Goal: Task Accomplishment & Management: Manage account settings

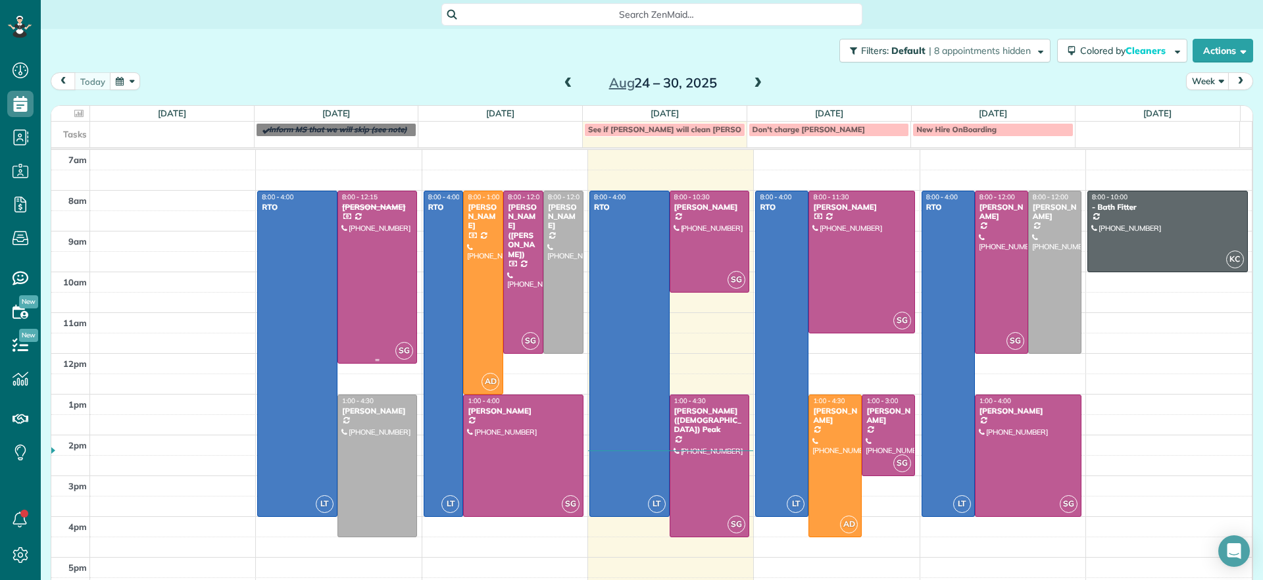
scroll to position [6, 6]
drag, startPoint x: 747, startPoint y: 83, endPoint x: 647, endPoint y: 64, distance: 101.8
click at [656, 64] on div "Filters: Default | 8 appointments hidden Colored by Cleaners Color by Cleaner C…" at bounding box center [652, 291] width 1222 height 525
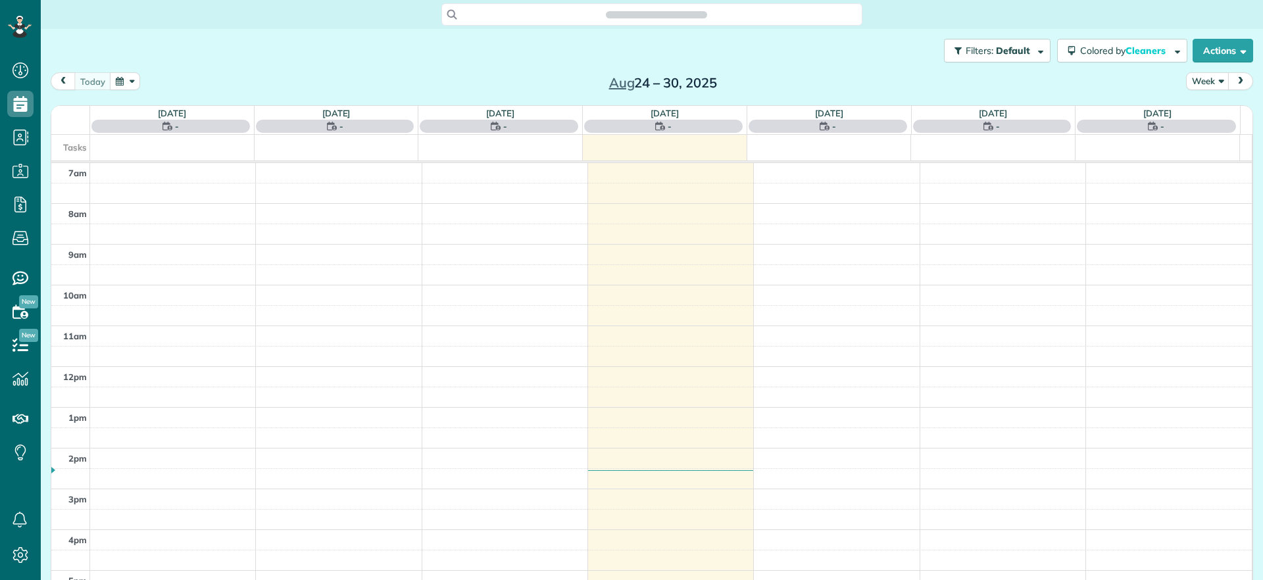
scroll to position [6, 6]
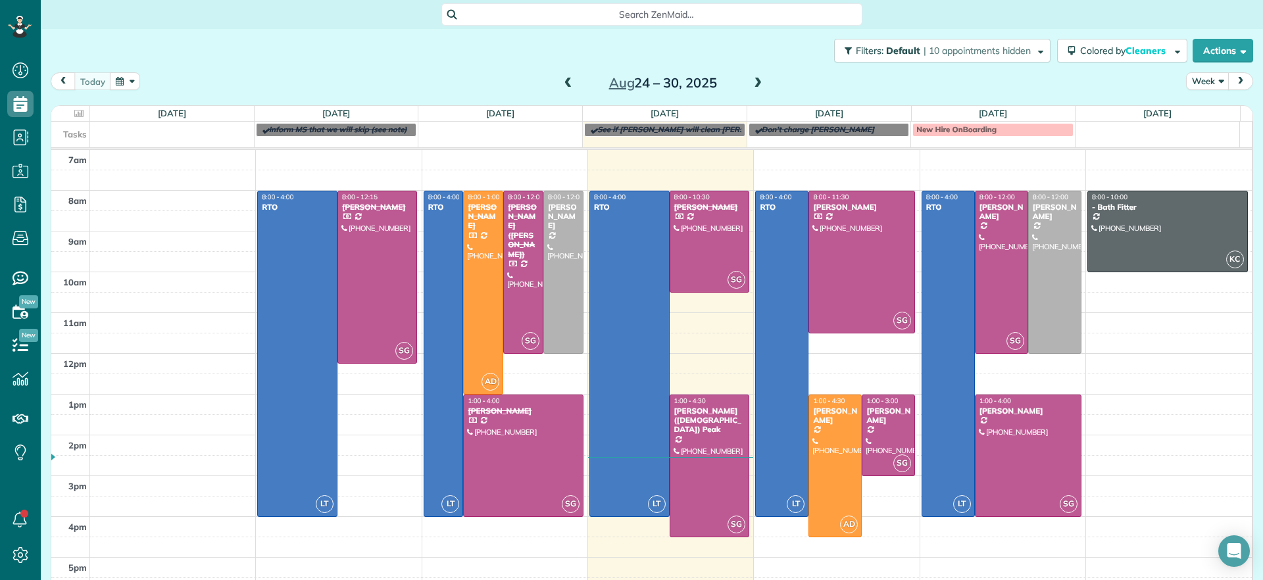
click at [756, 84] on span at bounding box center [758, 84] width 14 height 12
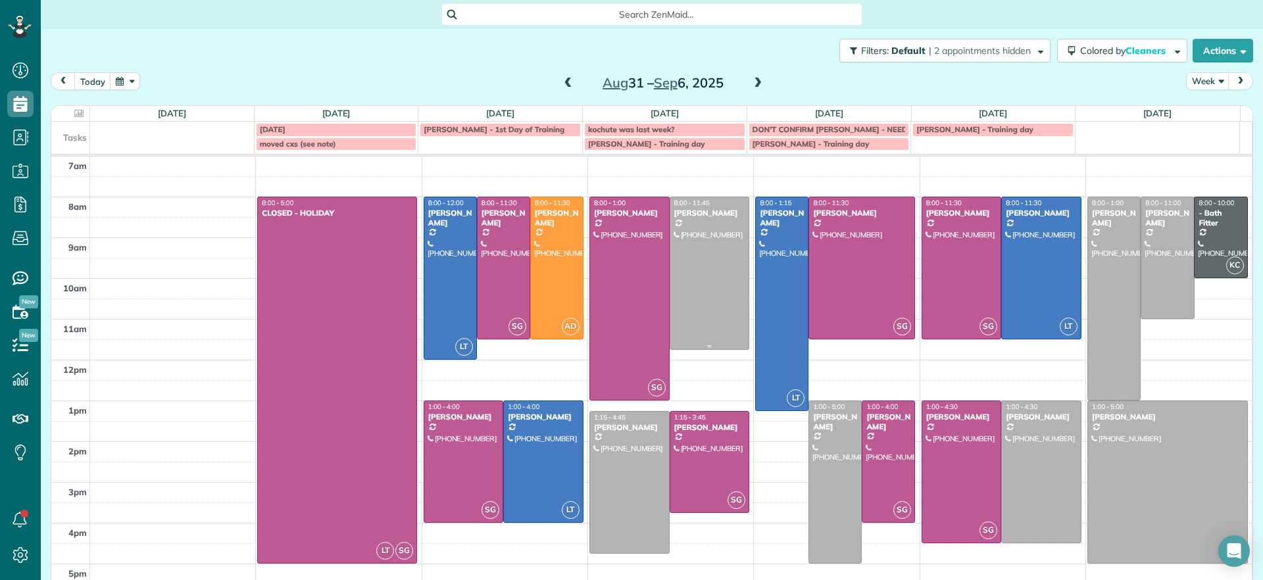
click at [722, 238] on div at bounding box center [709, 273] width 79 height 152
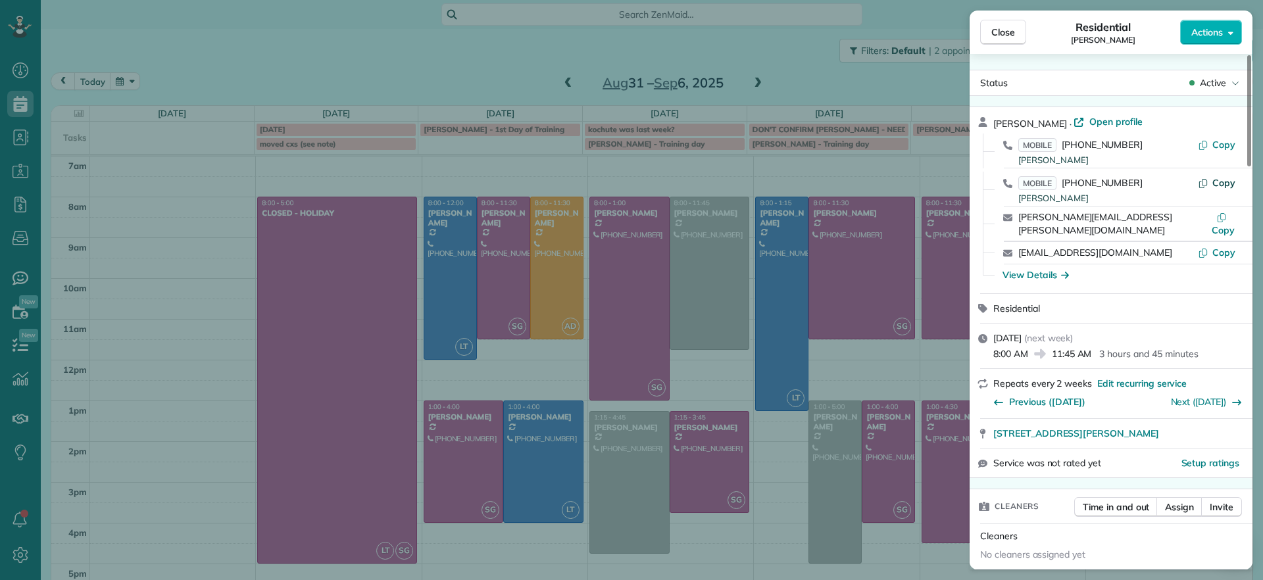
click at [1210, 180] on button "Copy" at bounding box center [1216, 182] width 37 height 13
click at [1224, 183] on span "Copy" at bounding box center [1223, 183] width 23 height 12
click at [149, 259] on div "Close Residential [PERSON_NAME] Actions Status Active [PERSON_NAME] · Open prof…" at bounding box center [631, 290] width 1263 height 580
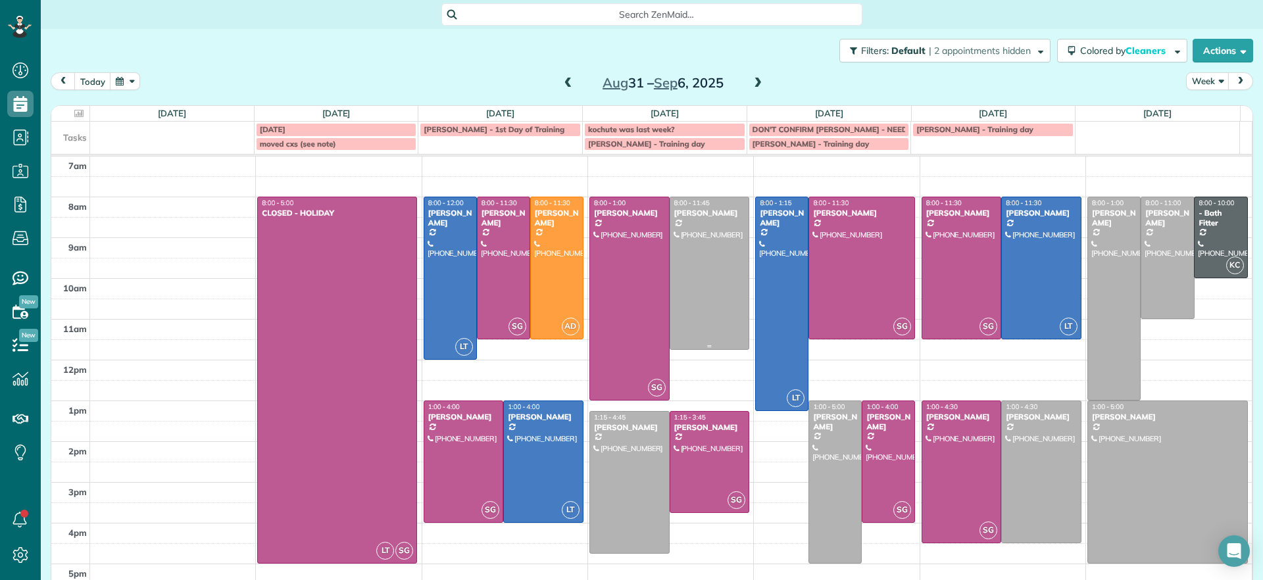
click at [705, 257] on div at bounding box center [709, 273] width 79 height 152
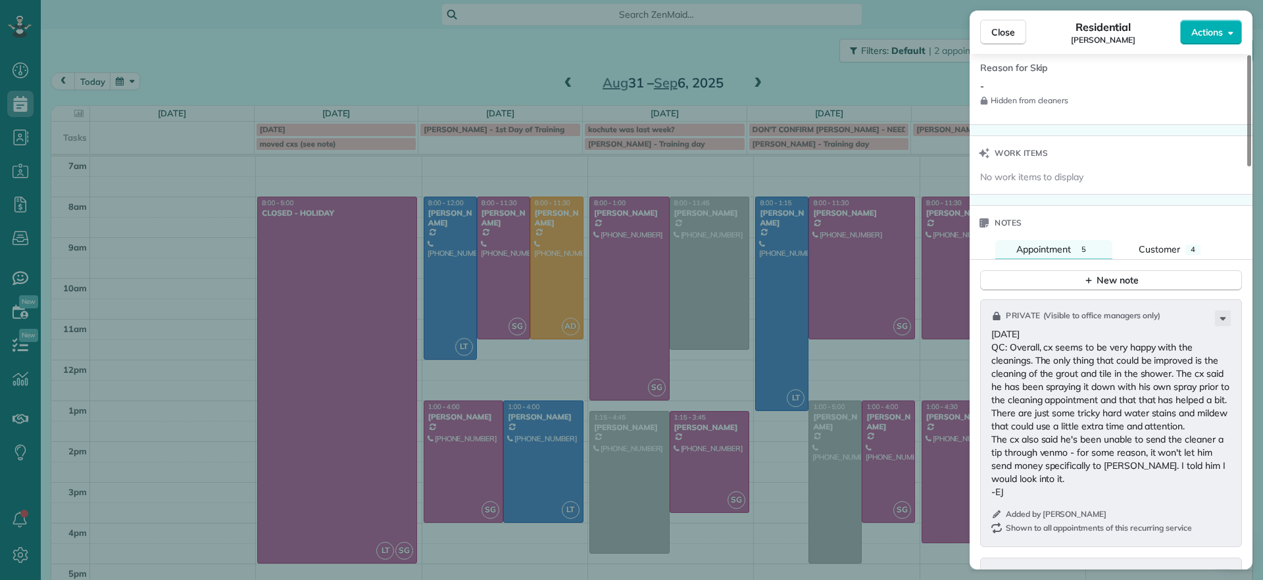
scroll to position [1154, 0]
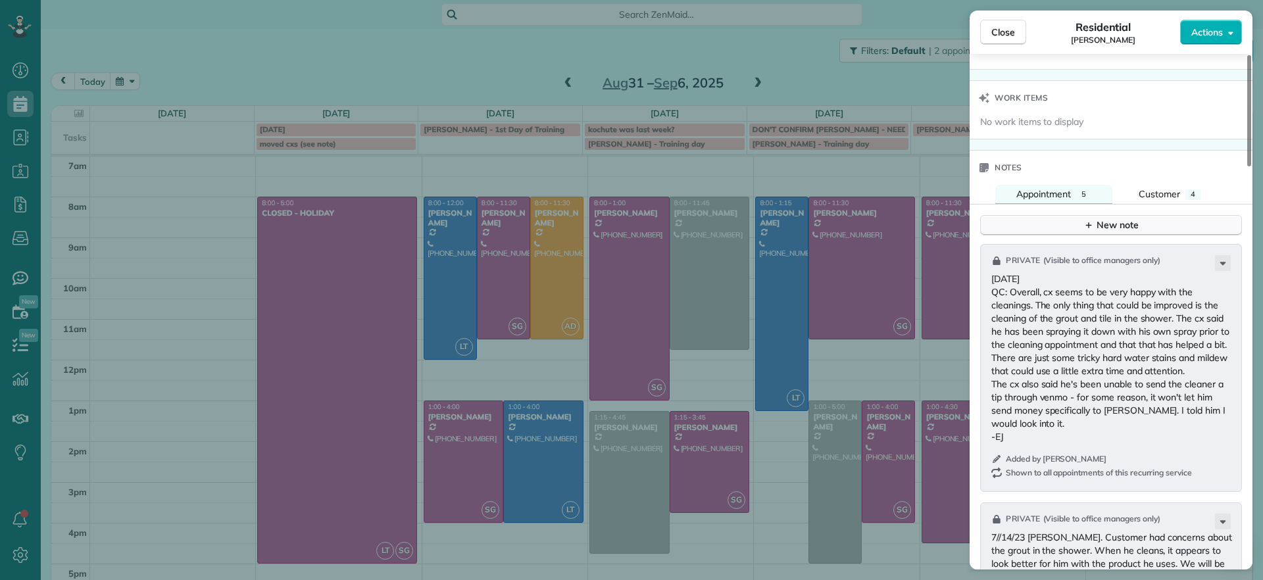
click at [1082, 220] on button "New note" at bounding box center [1111, 225] width 262 height 20
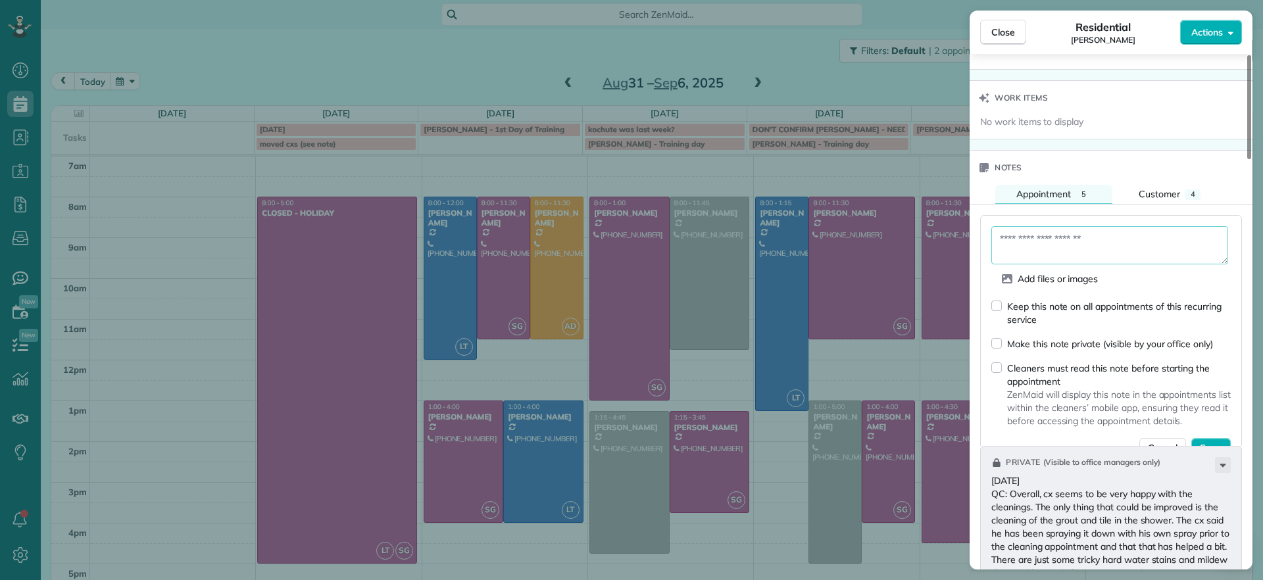
click at [1070, 234] on textarea at bounding box center [1109, 245] width 237 height 38
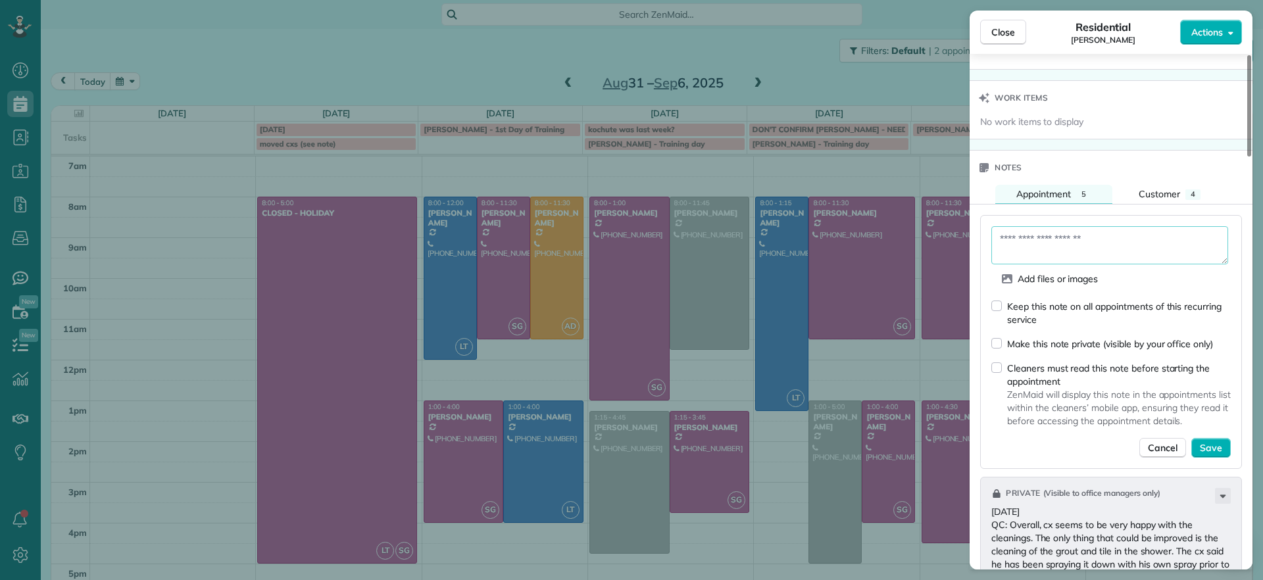
click at [1004, 299] on div "Keep this note on all appointments of this recurring service" at bounding box center [1110, 312] width 239 height 27
click at [1069, 244] on textarea at bounding box center [1109, 245] width 237 height 38
click at [1080, 228] on textarea at bounding box center [1109, 245] width 237 height 38
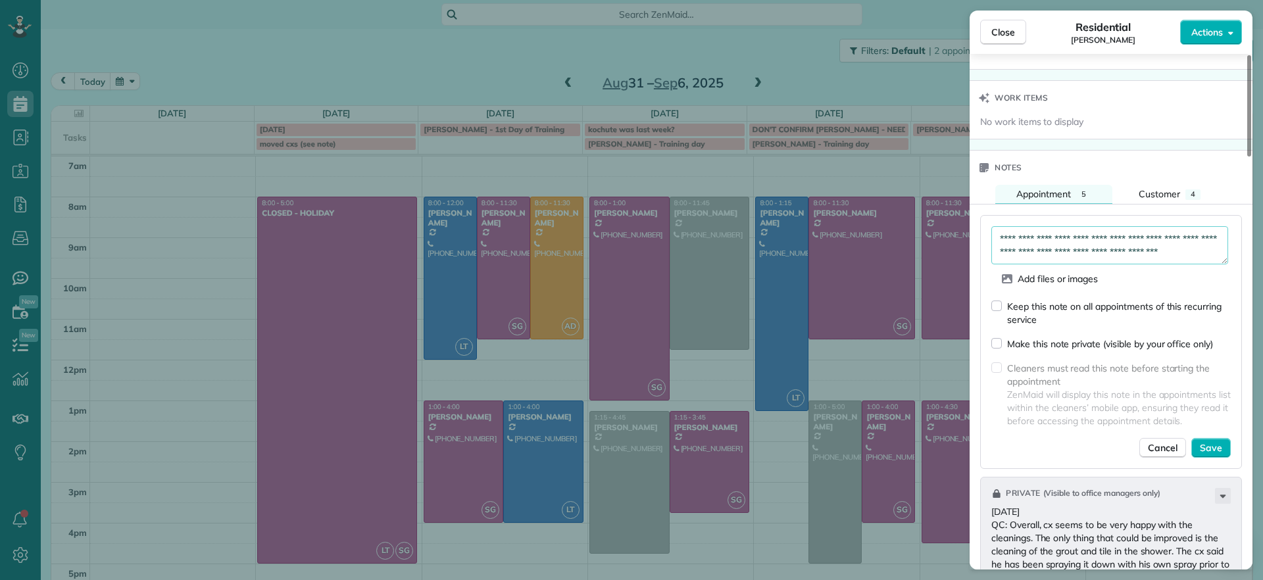
scroll to position [7, 0]
type textarea "**********"
click at [1210, 441] on span "Save" at bounding box center [1211, 447] width 22 height 13
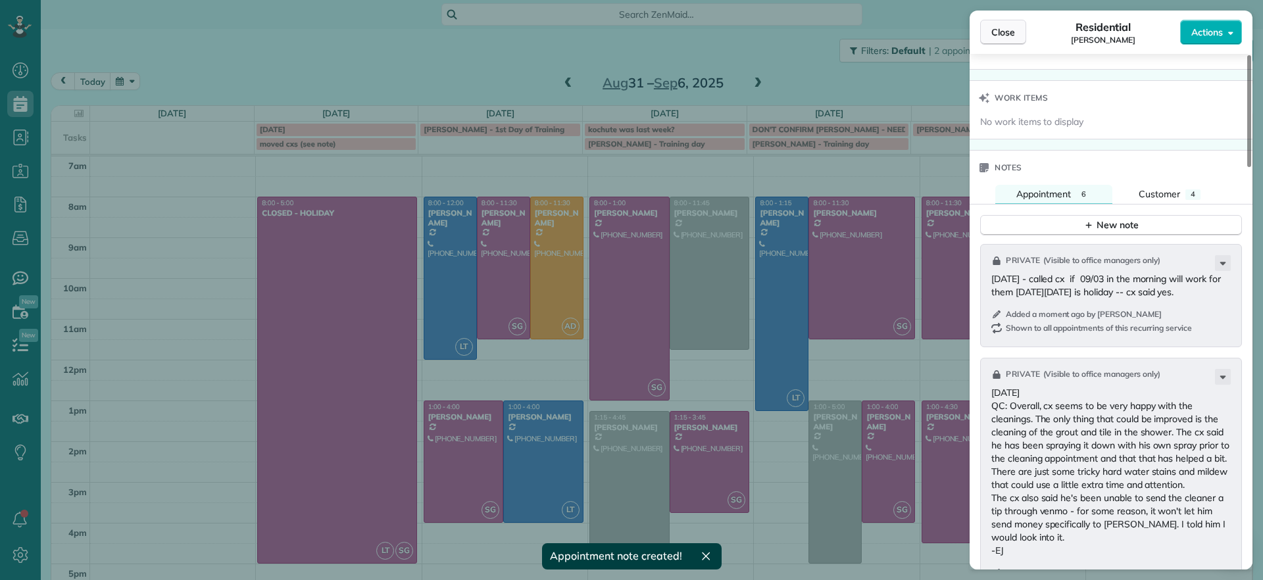
click at [1010, 36] on span "Close" at bounding box center [1003, 32] width 24 height 13
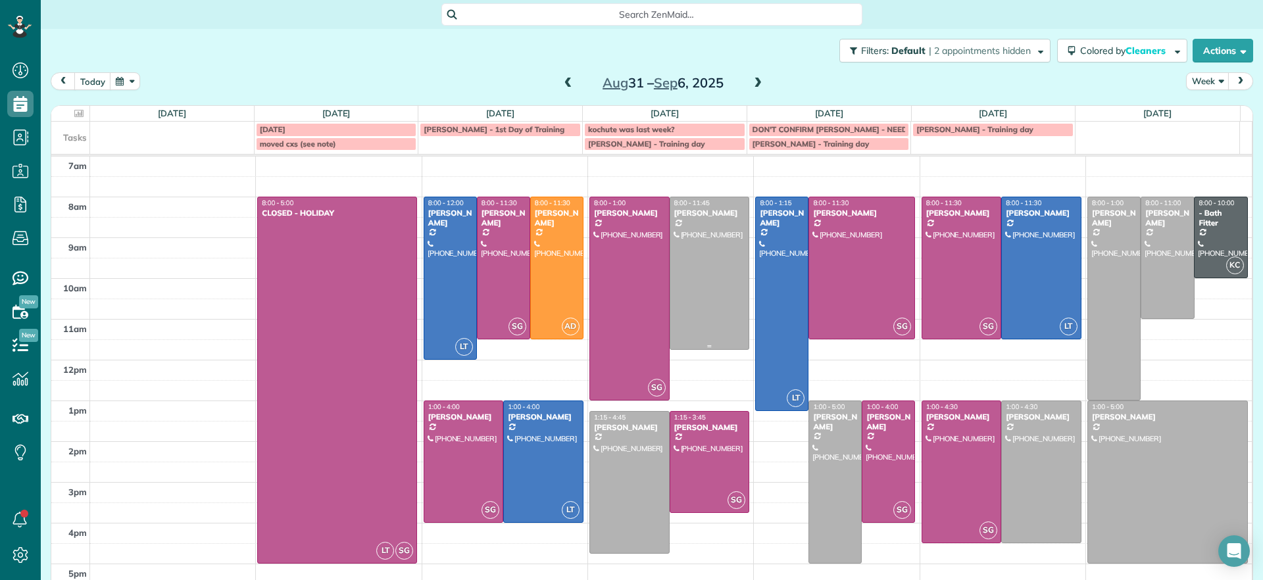
click at [701, 259] on div at bounding box center [709, 273] width 79 height 152
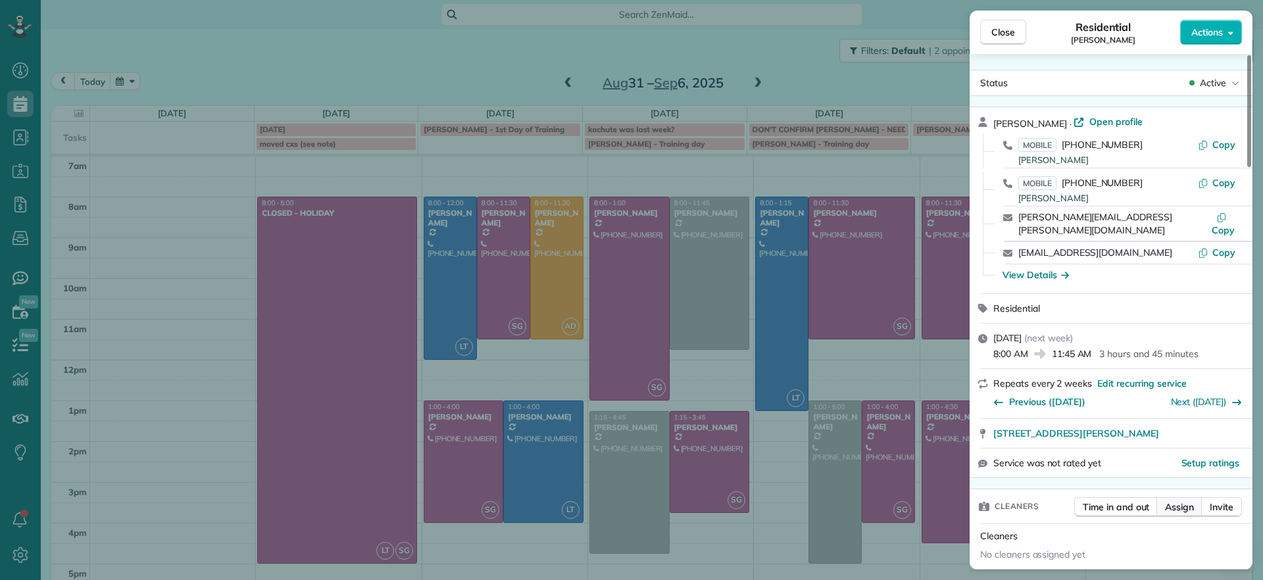
click at [1178, 501] on span "Assign" at bounding box center [1179, 507] width 29 height 13
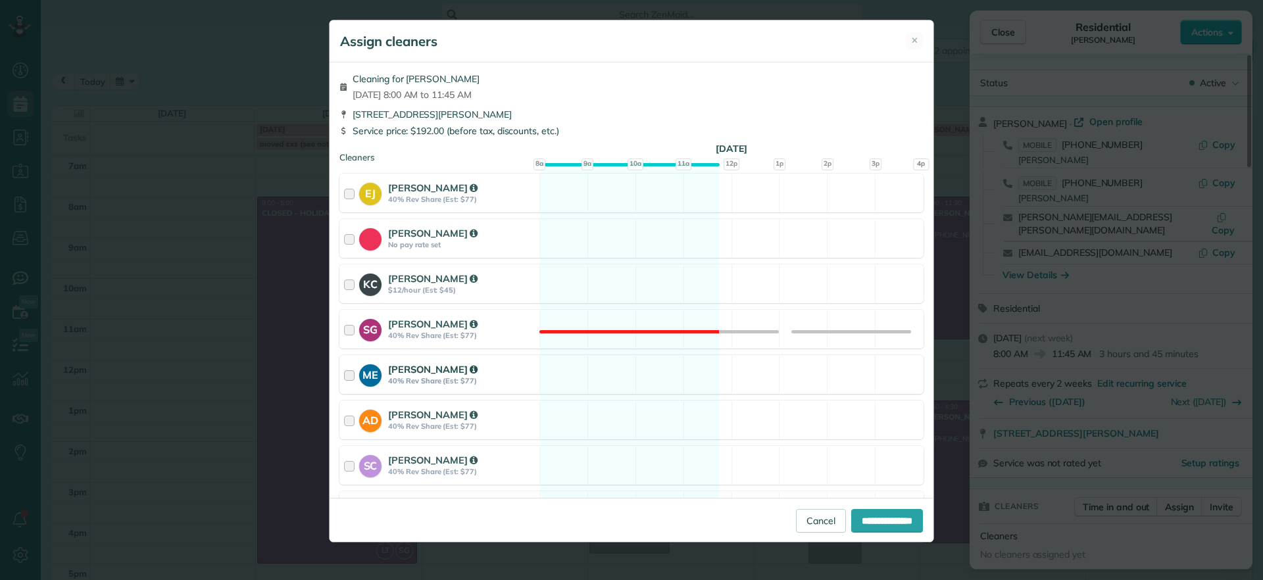
click at [599, 380] on div "ME [PERSON_NAME] 40% Rev Share (Est: $77) Available" at bounding box center [631, 374] width 584 height 39
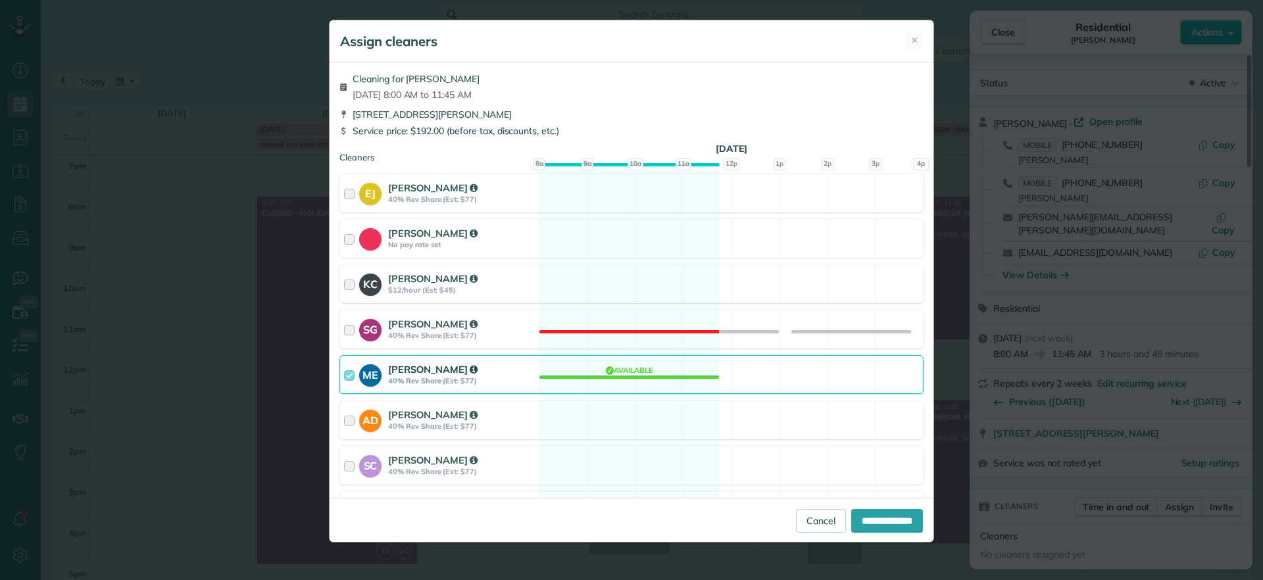
click at [651, 372] on div "ME [PERSON_NAME] 40% Rev Share (Est: $77) Available" at bounding box center [631, 374] width 584 height 39
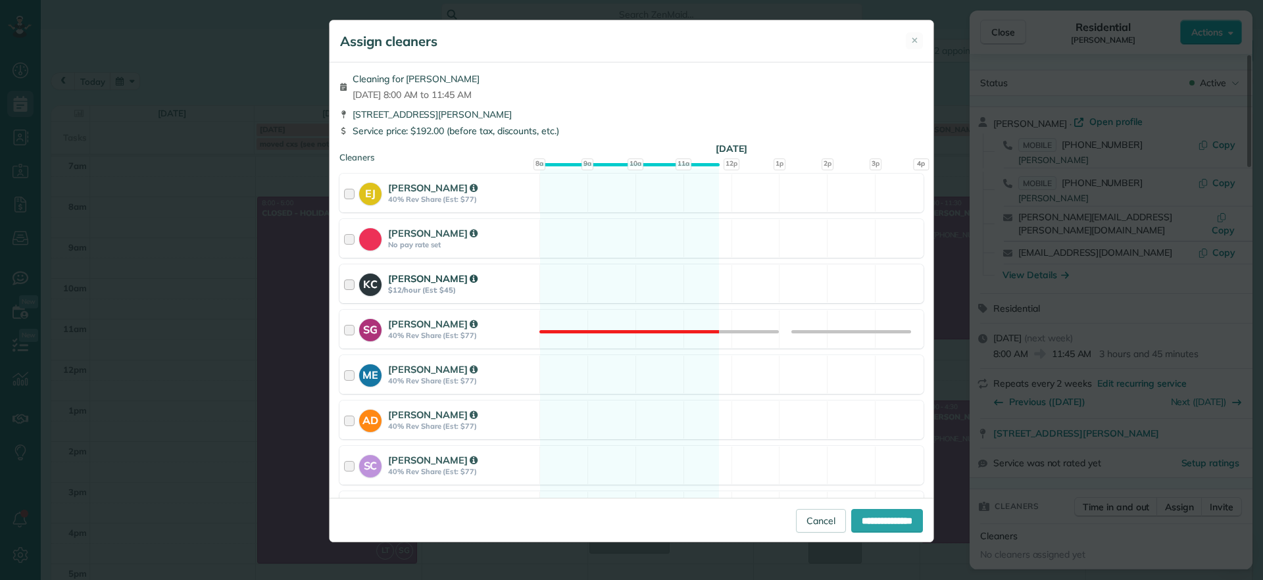
scroll to position [126, 0]
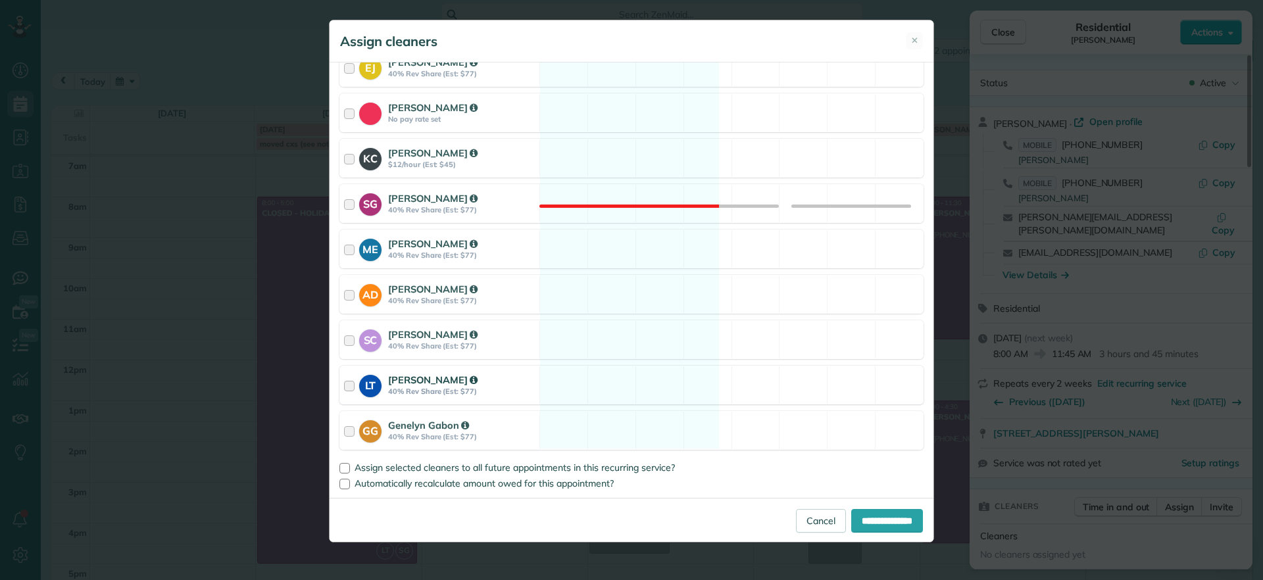
click at [637, 373] on div "LT [PERSON_NAME] 40% Rev Share (Est: $77) Available" at bounding box center [631, 385] width 584 height 39
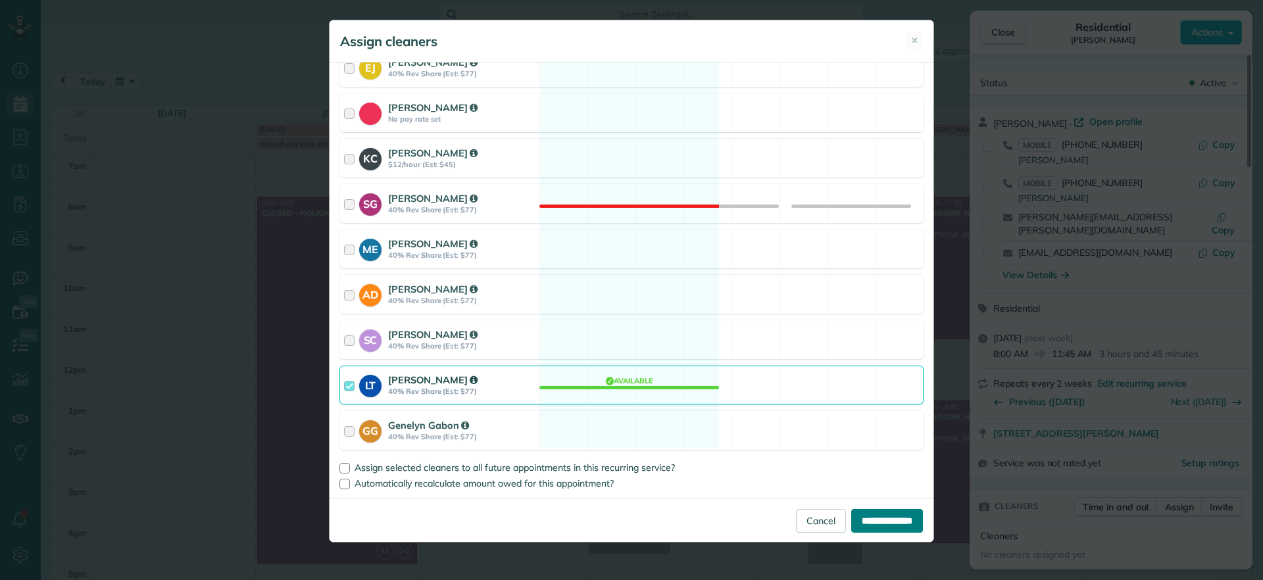
click at [864, 522] on input "**********" at bounding box center [887, 521] width 72 height 24
type input "**********"
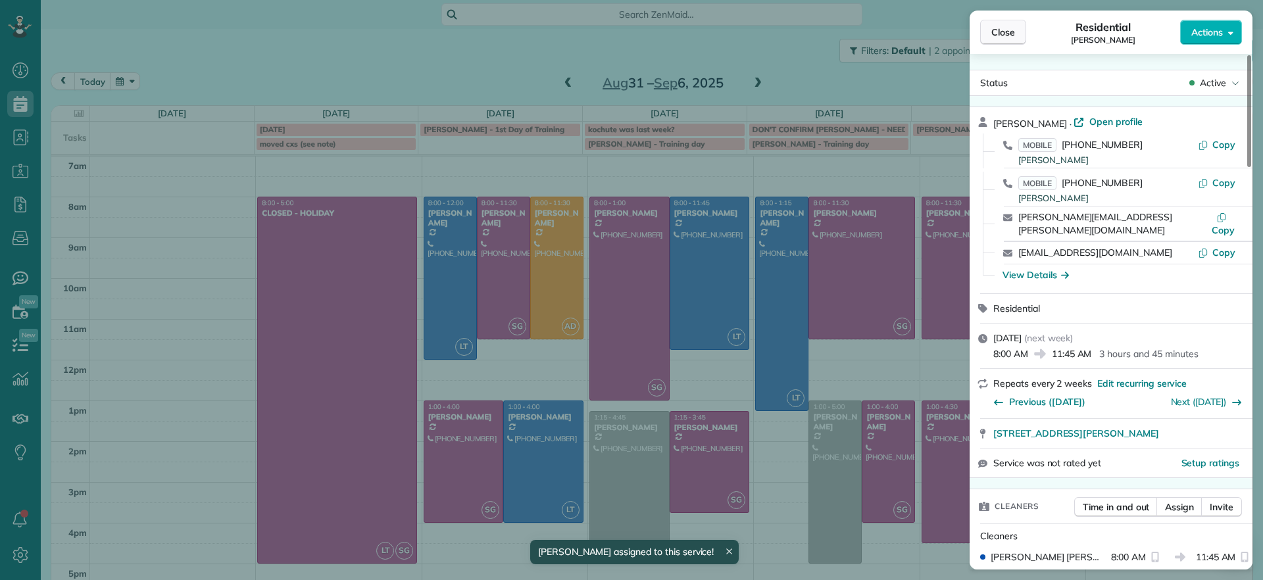
click at [993, 29] on span "Close" at bounding box center [1003, 32] width 24 height 13
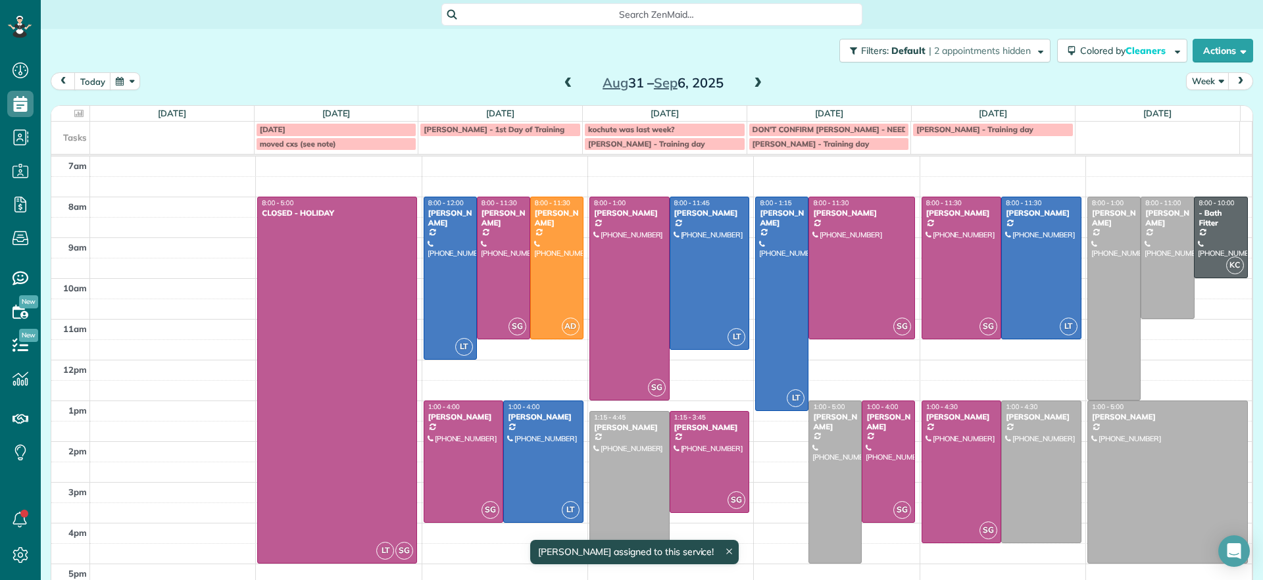
click at [630, 456] on div at bounding box center [629, 482] width 79 height 141
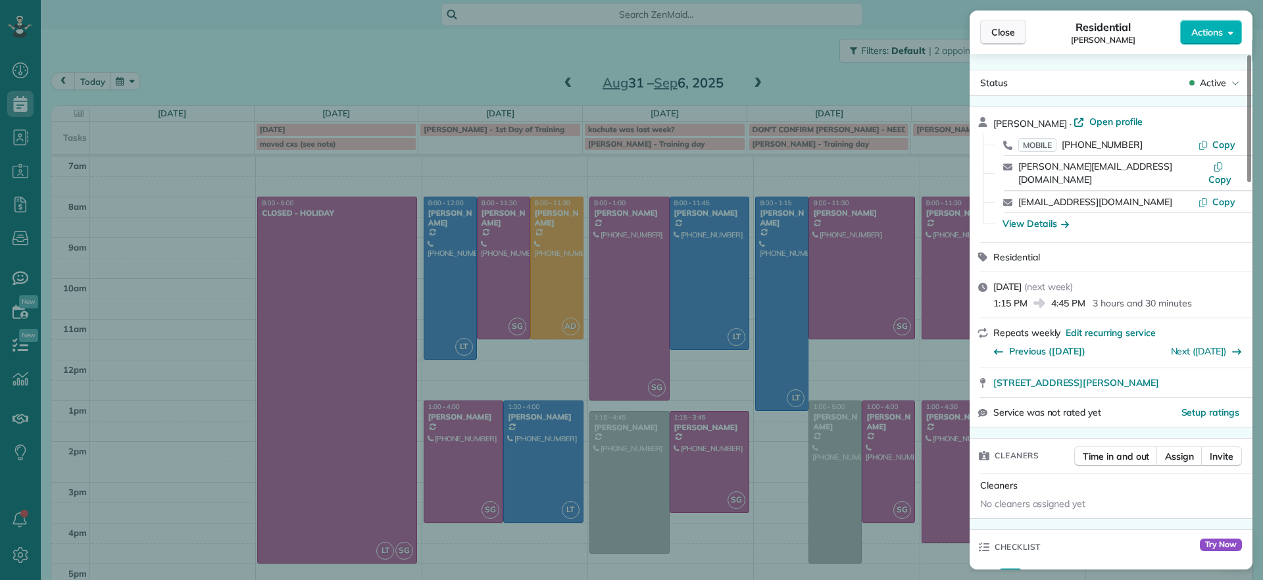
click at [984, 36] on button "Close" at bounding box center [1003, 32] width 46 height 25
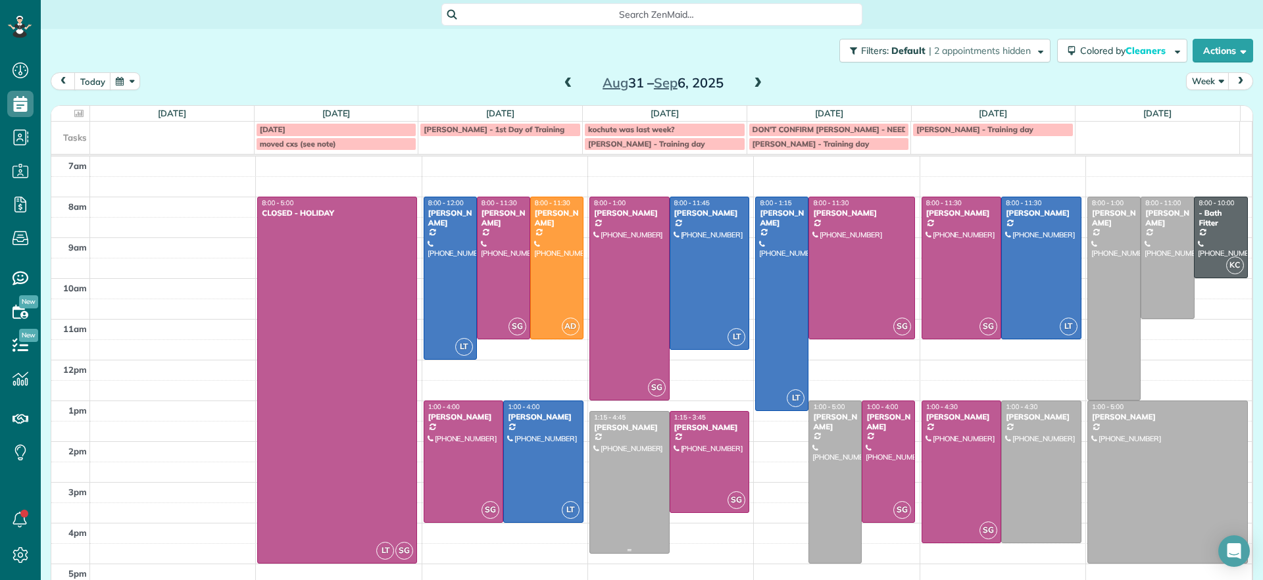
click at [628, 466] on div at bounding box center [629, 482] width 79 height 141
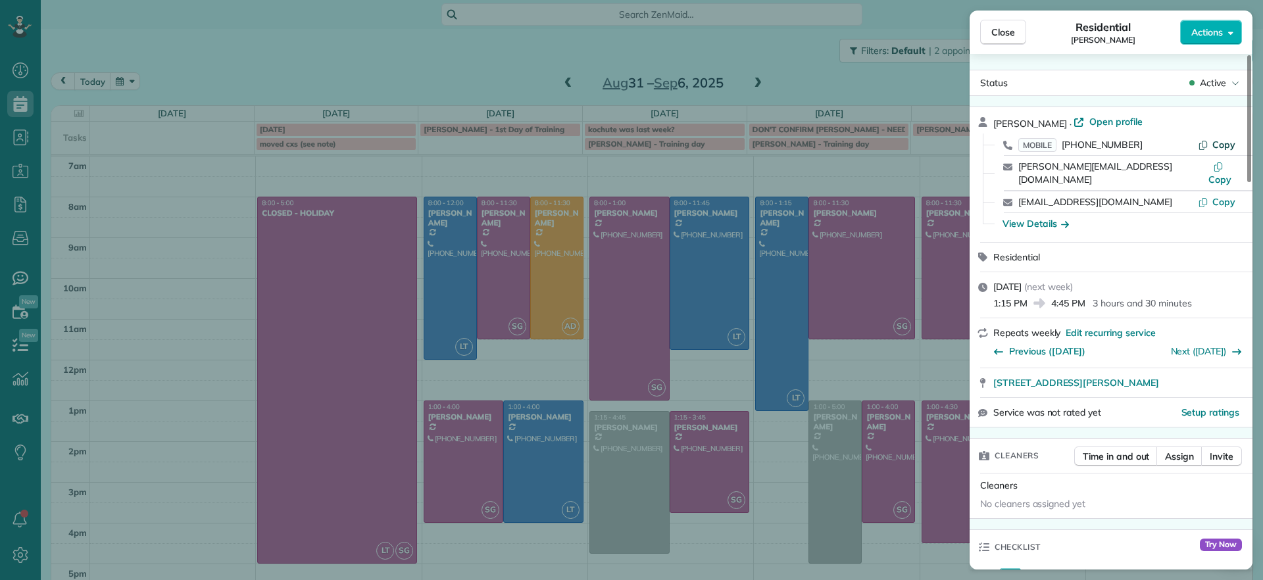
click at [1230, 142] on span "Copy" at bounding box center [1223, 145] width 23 height 12
click at [990, 24] on button "Close" at bounding box center [1003, 32] width 46 height 25
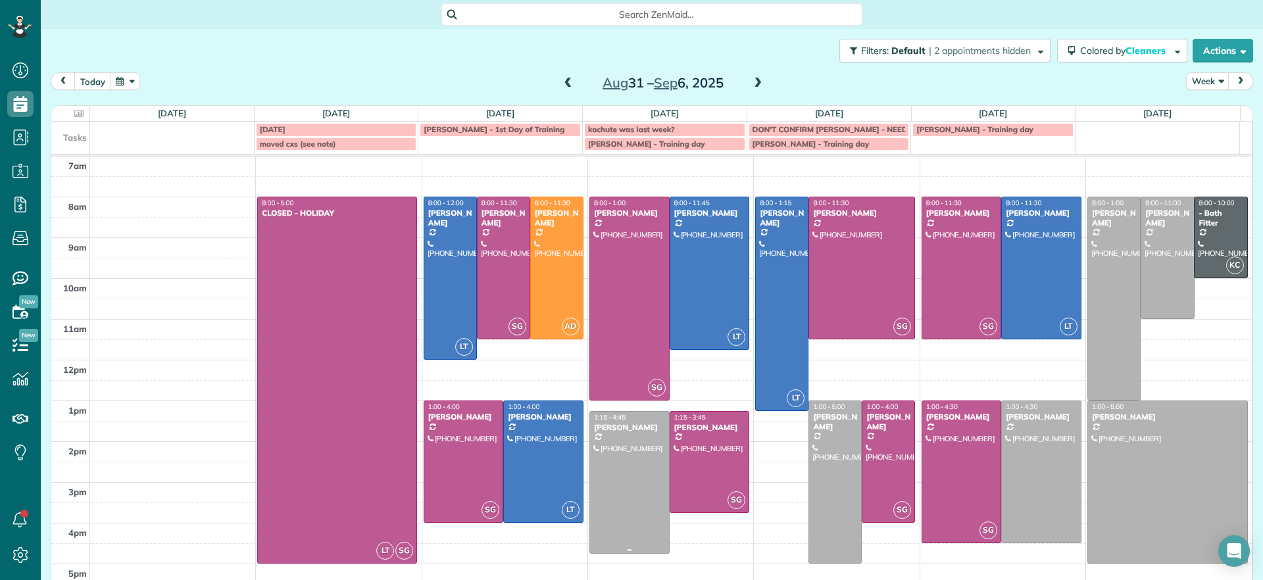
click at [640, 493] on div at bounding box center [629, 482] width 79 height 141
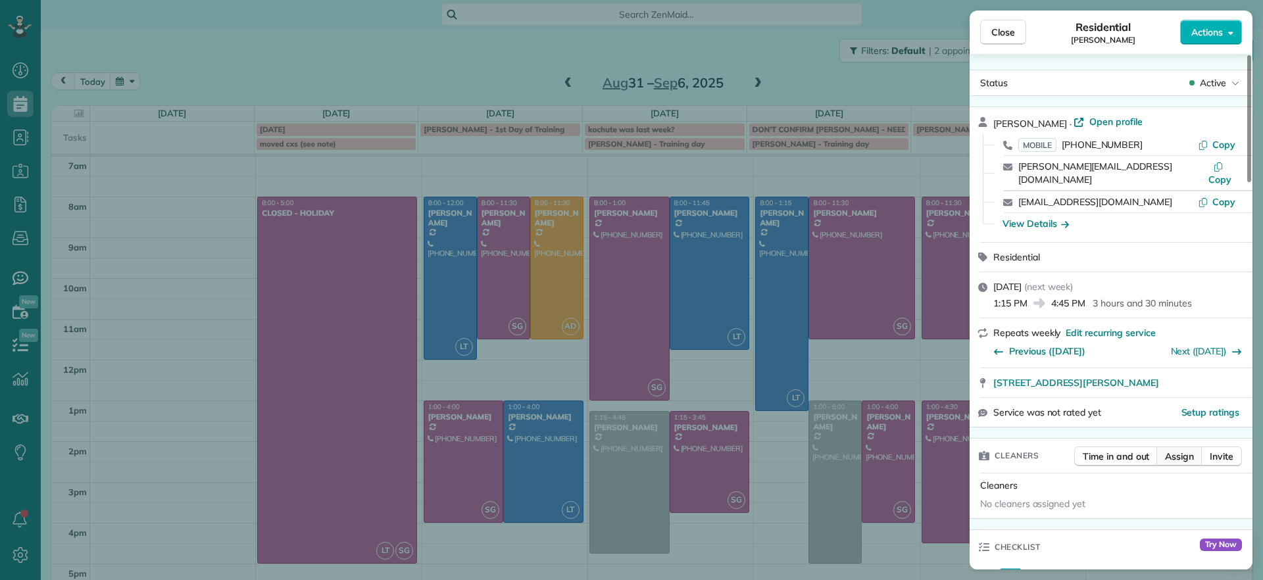
click at [1172, 450] on span "Assign" at bounding box center [1179, 456] width 29 height 13
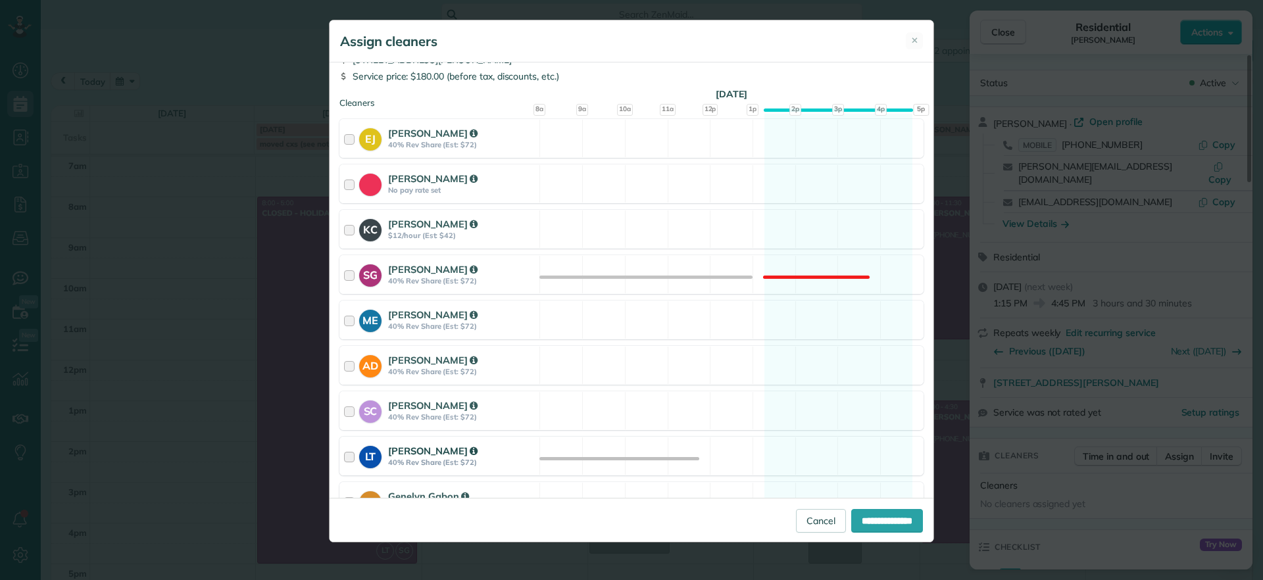
scroll to position [82, 0]
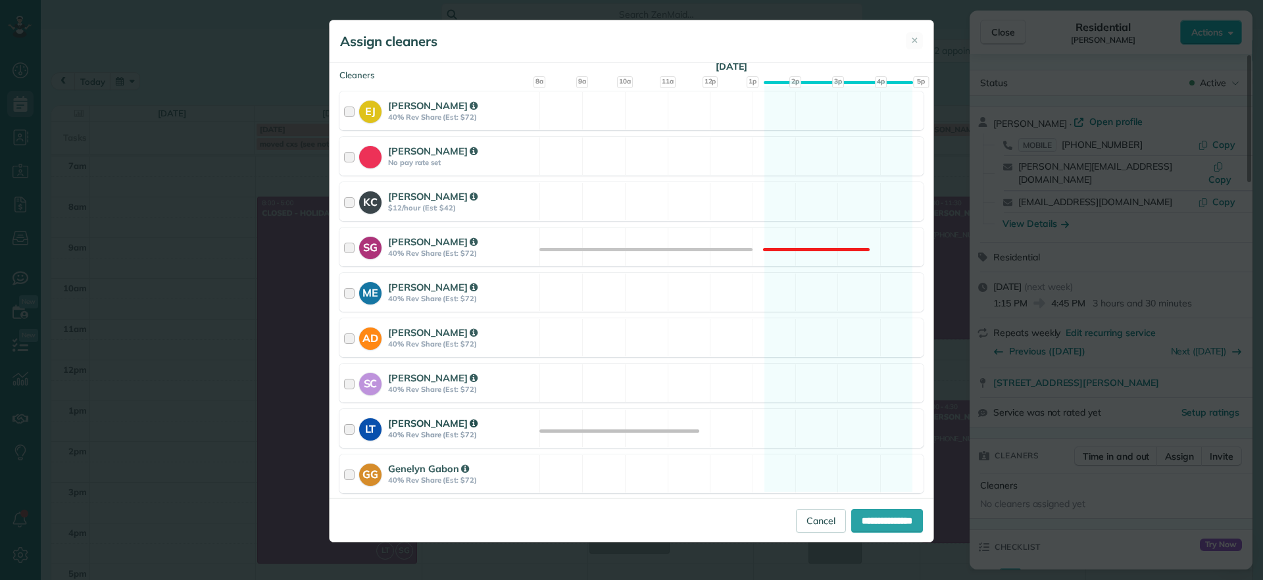
click at [799, 432] on div "LT [PERSON_NAME] 40% Rev Share (Est: $72) Available" at bounding box center [631, 428] width 584 height 39
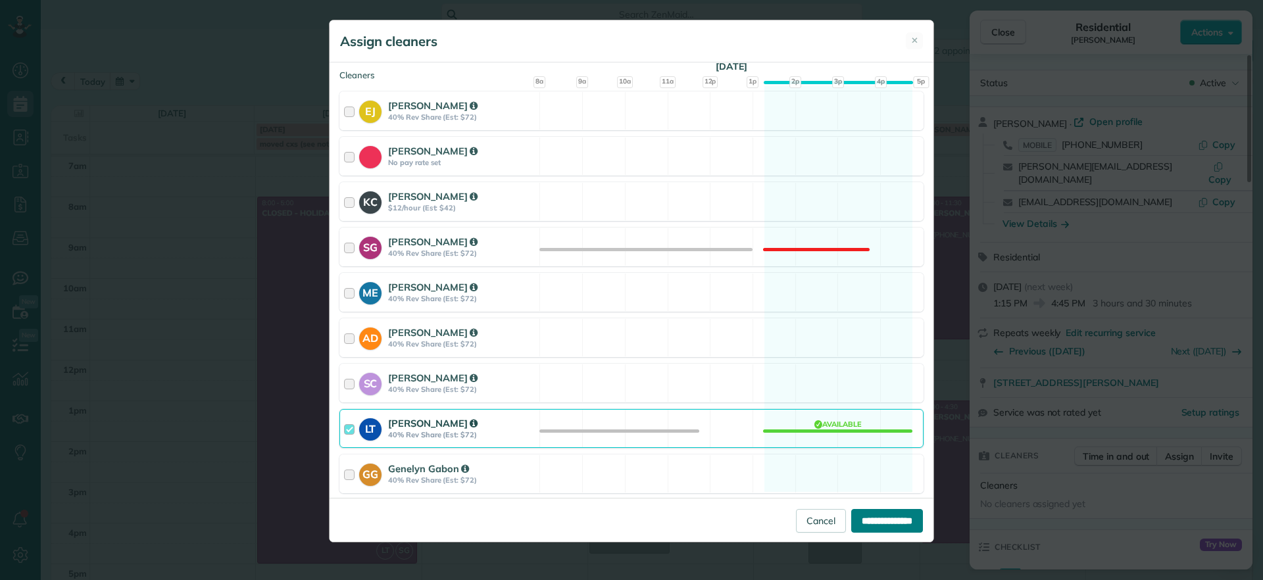
click at [885, 526] on input "**********" at bounding box center [887, 521] width 72 height 24
type input "**********"
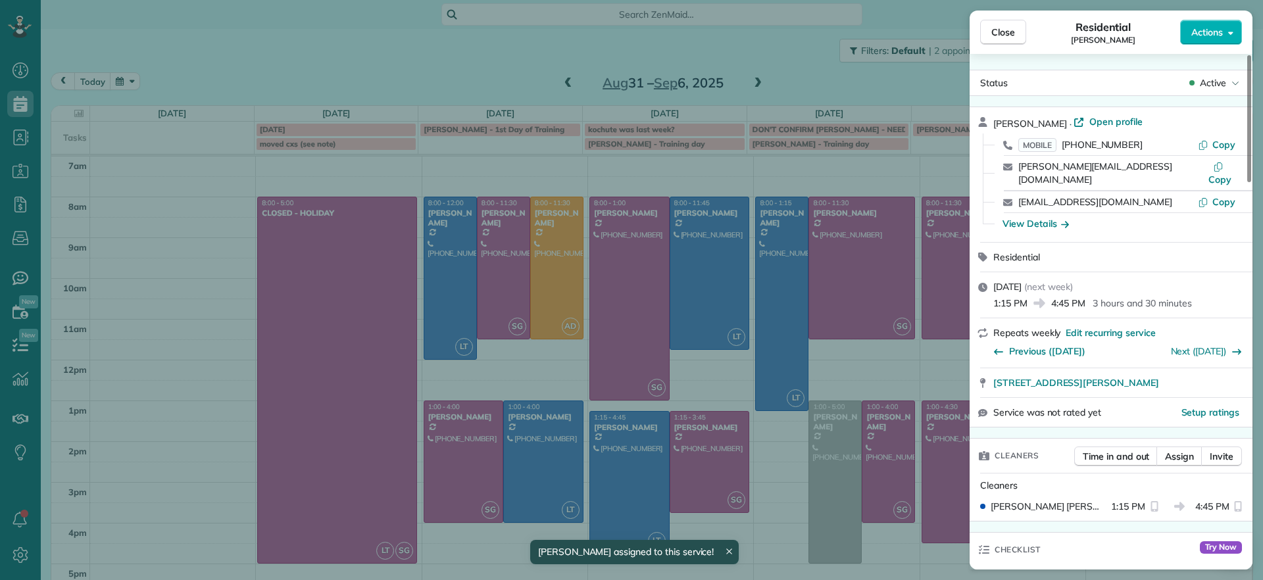
click at [859, 539] on div "Close Residential [PERSON_NAME] Actions Status Active [PERSON_NAME] · Open prof…" at bounding box center [631, 290] width 1263 height 580
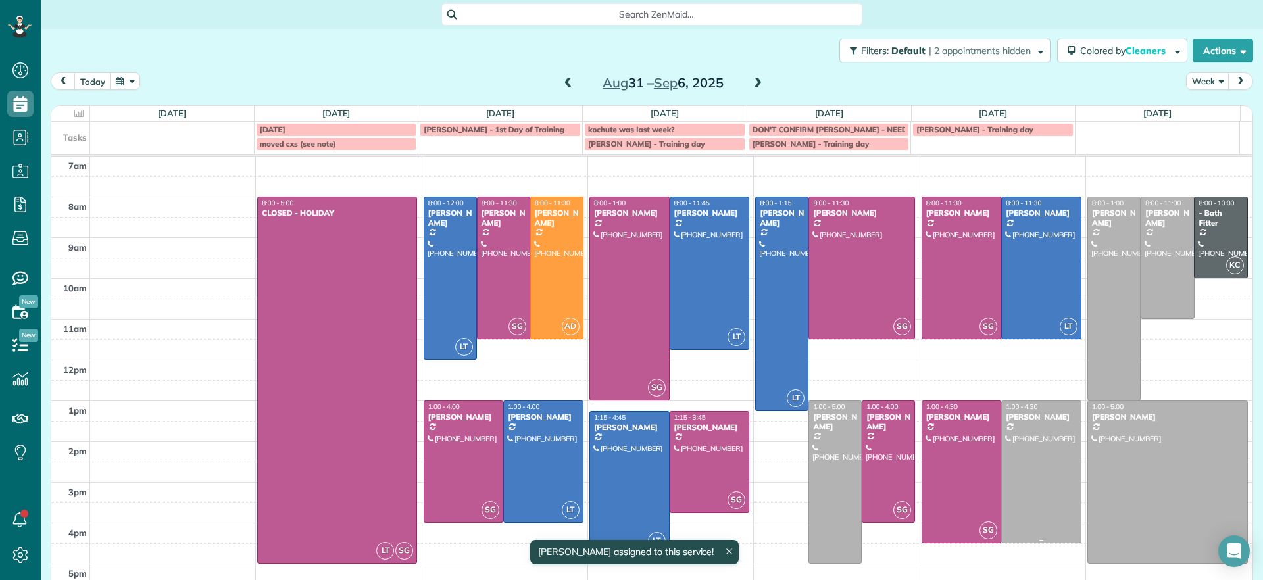
click at [1028, 465] on div at bounding box center [1041, 471] width 79 height 141
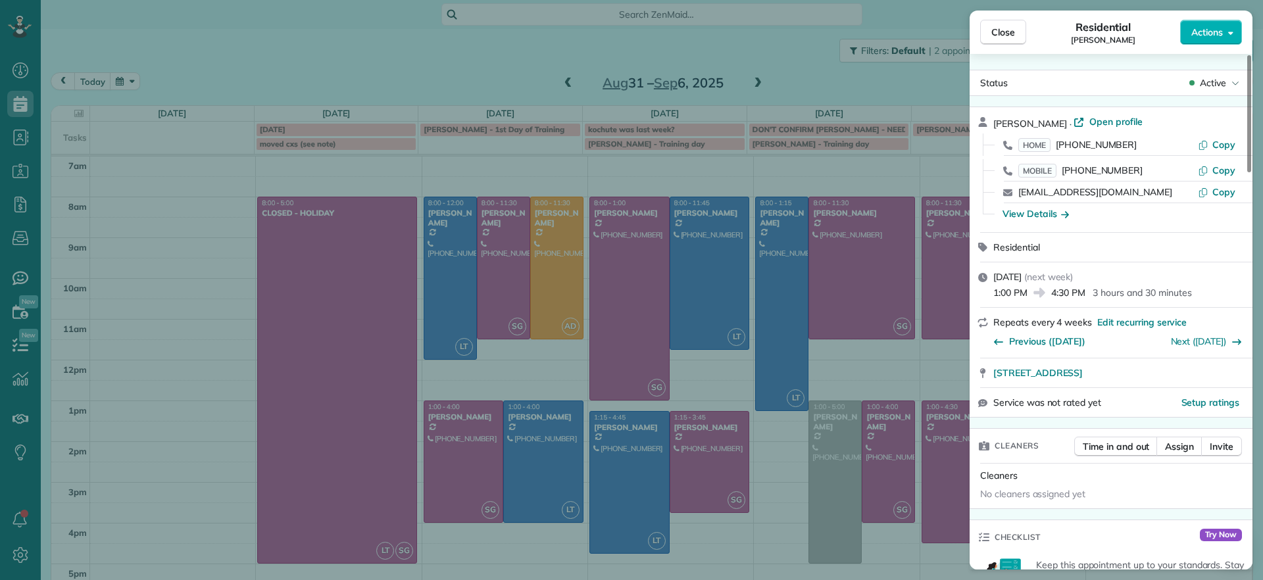
click at [518, 67] on div "Close Residential [PERSON_NAME] Actions Status Active [PERSON_NAME] · Open prof…" at bounding box center [631, 290] width 1263 height 580
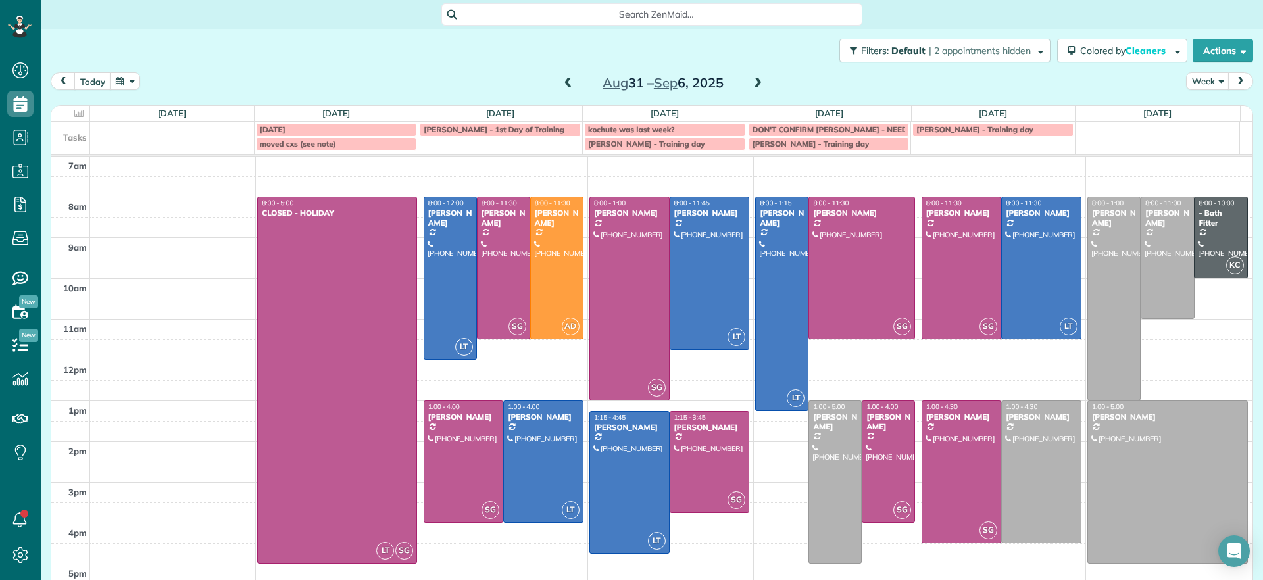
click at [751, 82] on span at bounding box center [758, 84] width 14 height 12
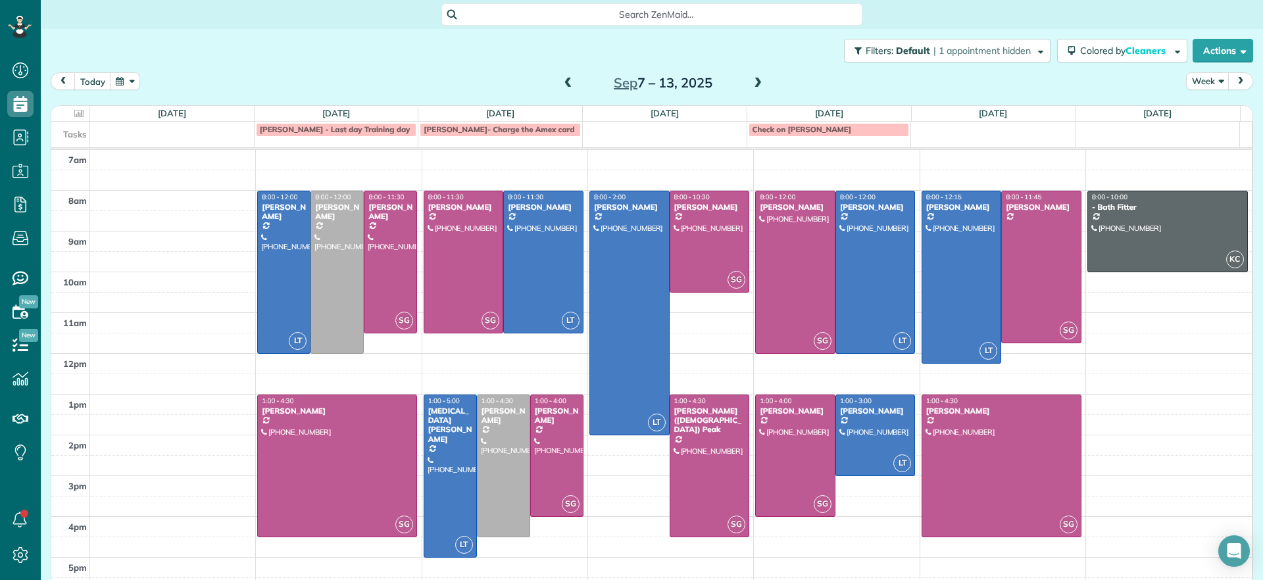
click at [561, 85] on span at bounding box center [568, 84] width 14 height 12
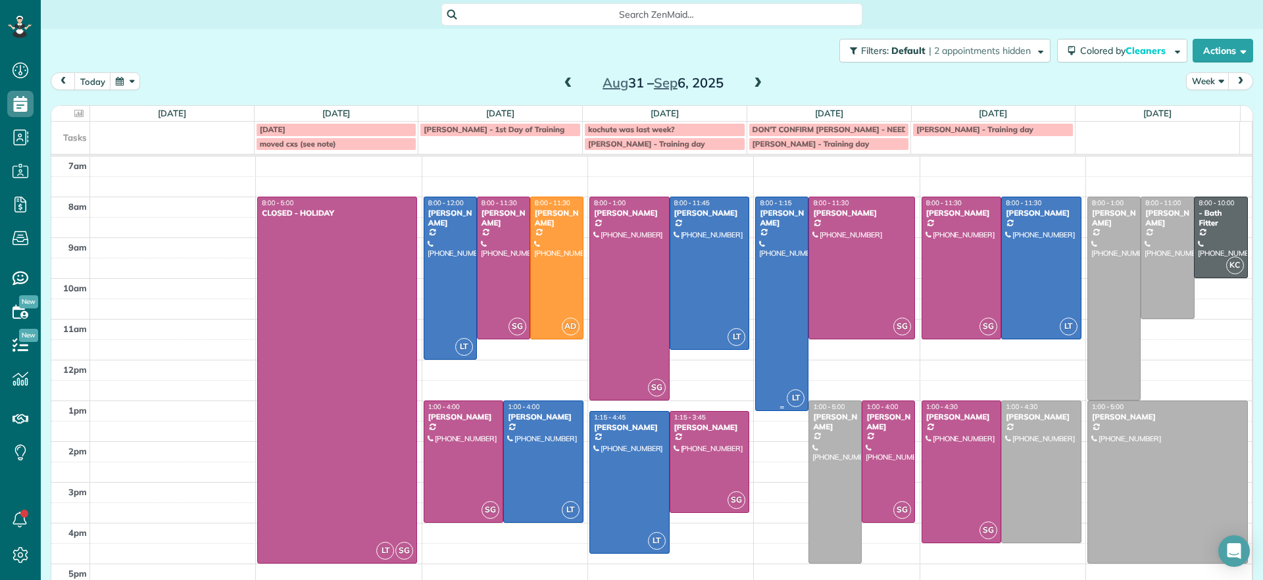
click at [761, 349] on div at bounding box center [782, 303] width 52 height 213
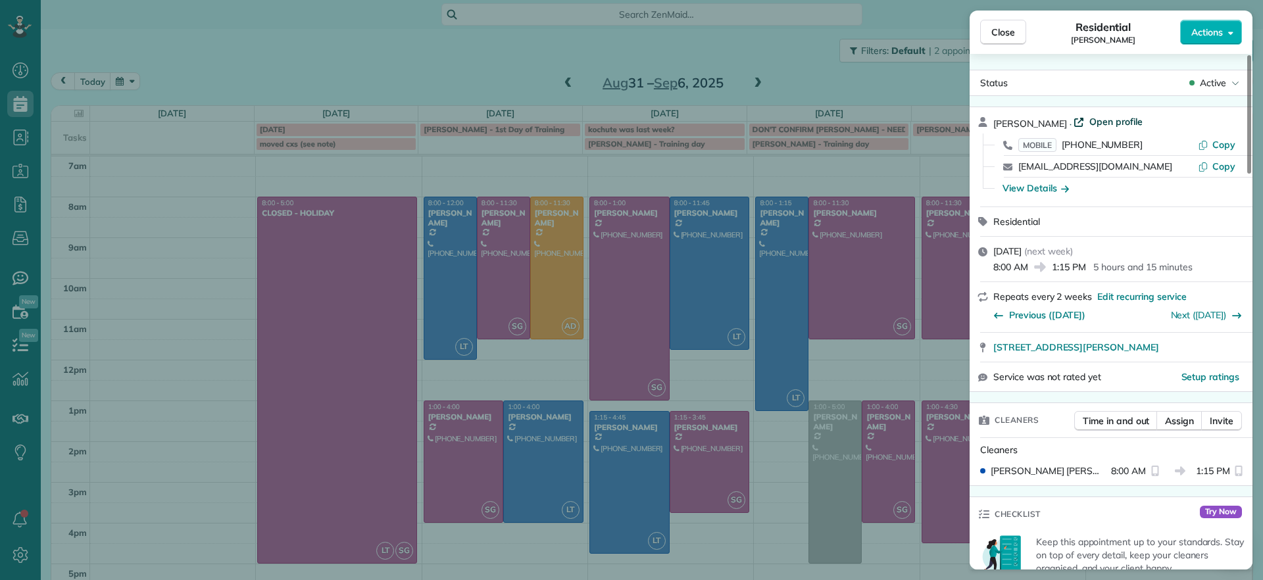
click at [1089, 116] on span "Open profile" at bounding box center [1115, 121] width 53 height 13
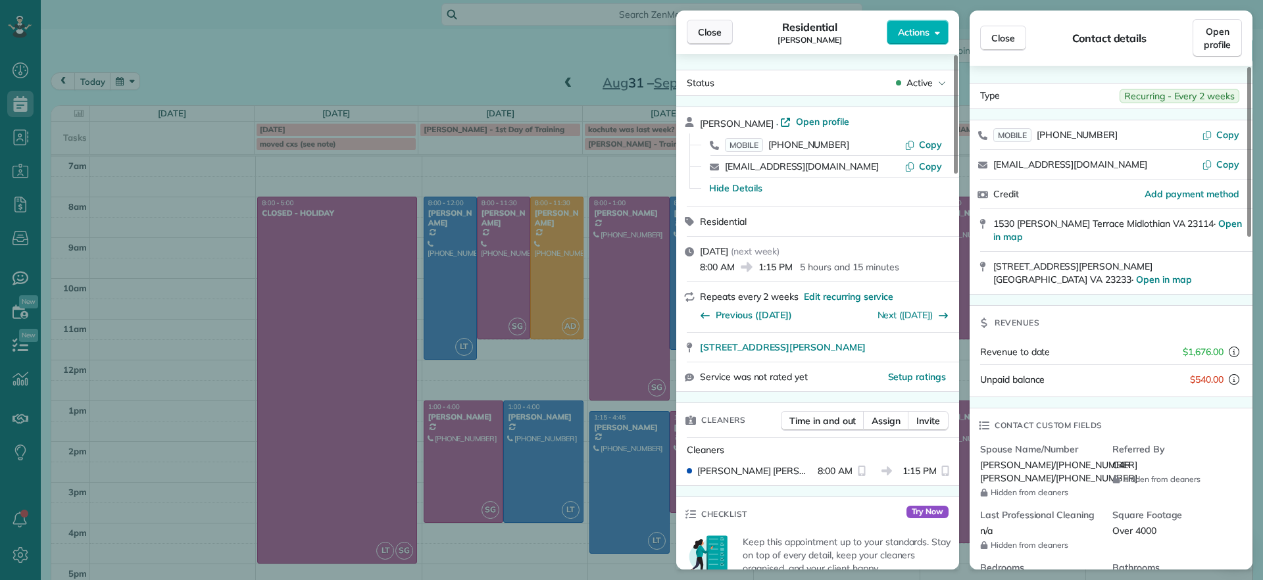
click at [717, 33] on span "Close" at bounding box center [710, 32] width 24 height 13
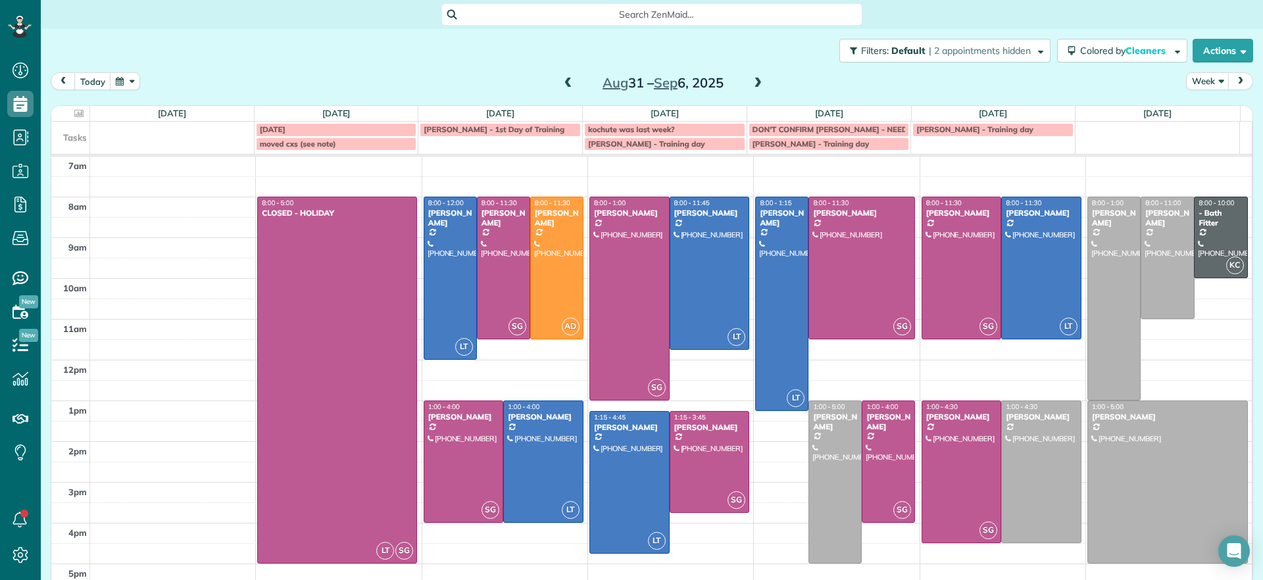
click at [421, 74] on div "[DATE] Week [DATE] – [DATE]" at bounding box center [652, 84] width 1203 height 24
click at [570, 81] on div "[DATE] – [DATE]" at bounding box center [663, 82] width 211 height 21
click at [565, 81] on span at bounding box center [568, 84] width 14 height 12
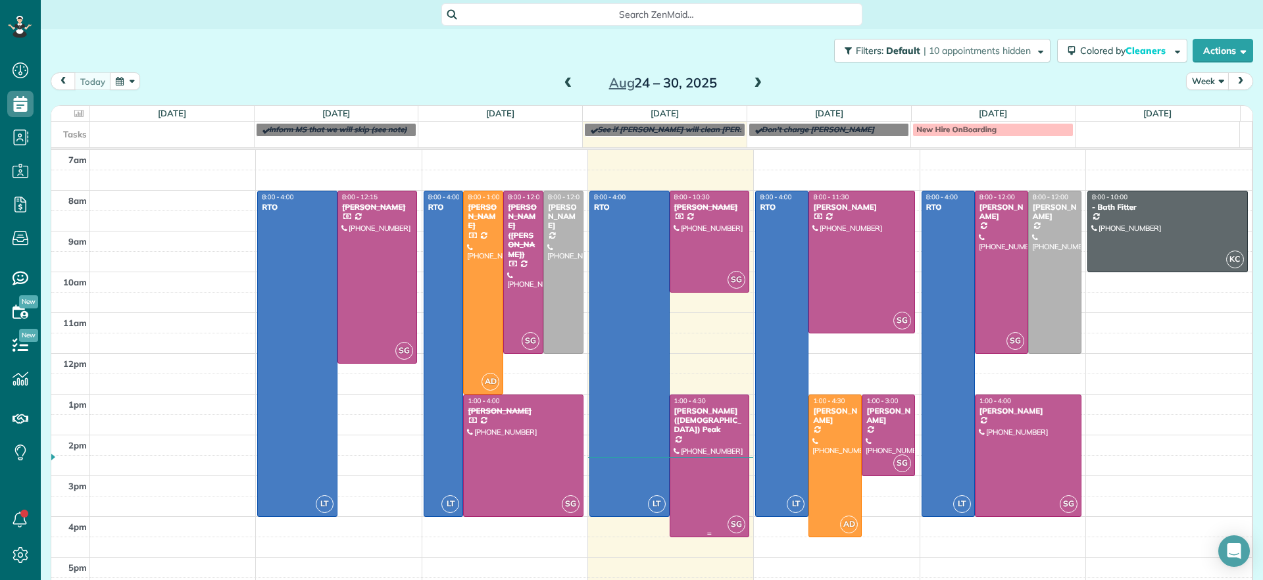
click at [699, 433] on div at bounding box center [709, 465] width 79 height 141
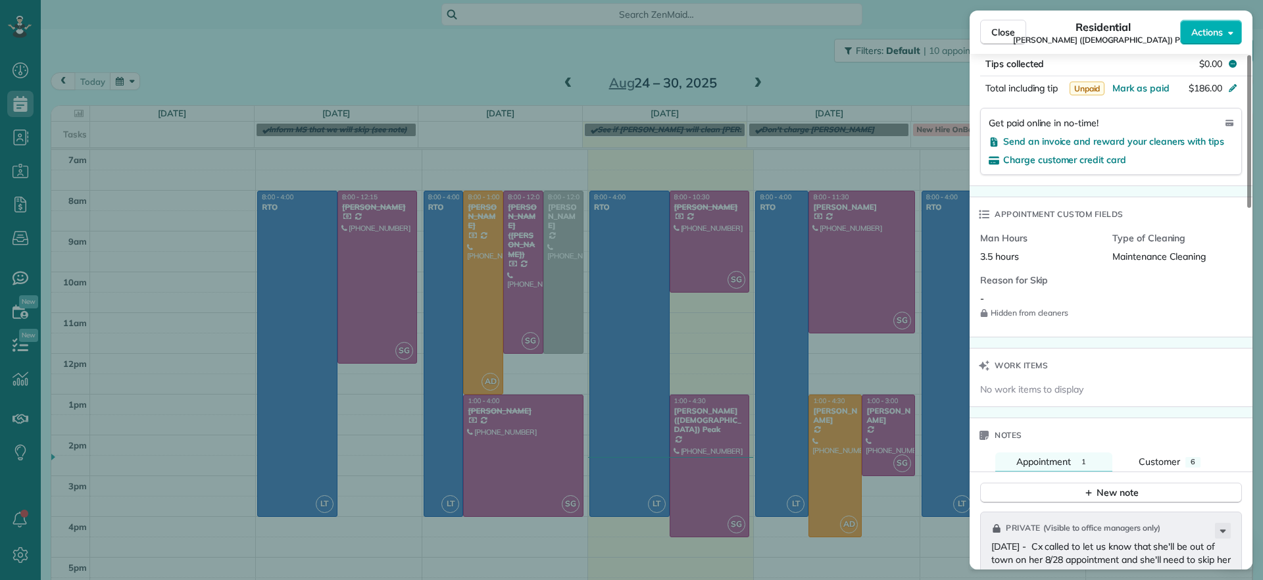
scroll to position [838, 0]
click at [1076, 153] on span "Charge customer credit card" at bounding box center [1064, 159] width 123 height 12
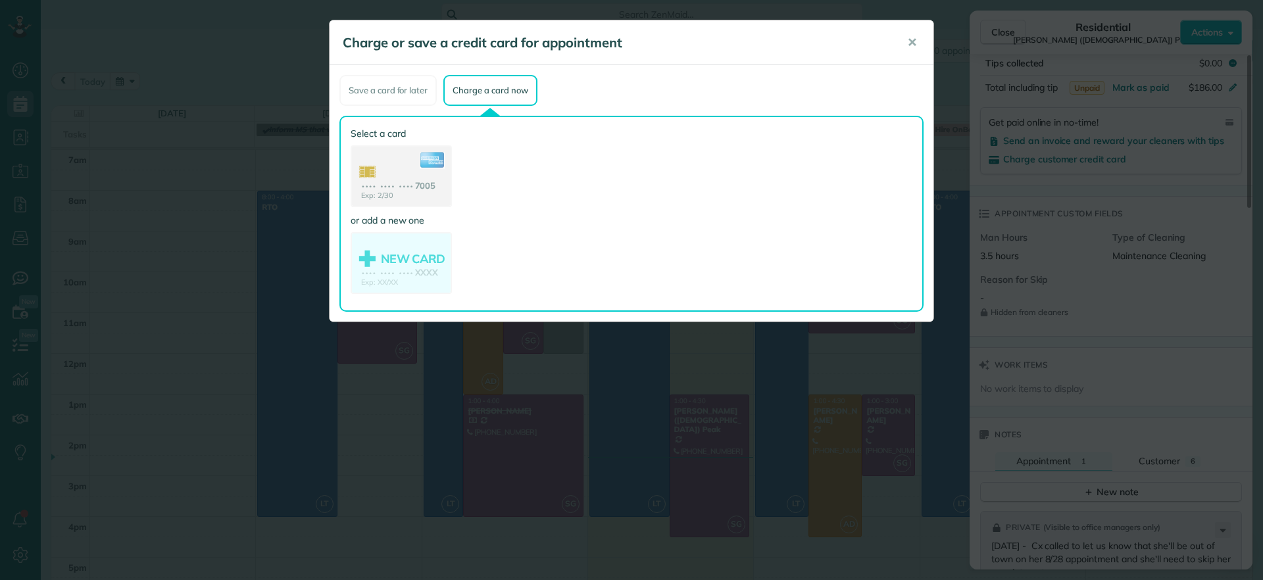
click at [399, 211] on div "Select a card Exp: 2/30 •••• •••• •••• 7005 or add a new one NEW CARD Exp: XX/X…" at bounding box center [401, 214] width 101 height 174
click at [399, 192] on use at bounding box center [401, 178] width 101 height 64
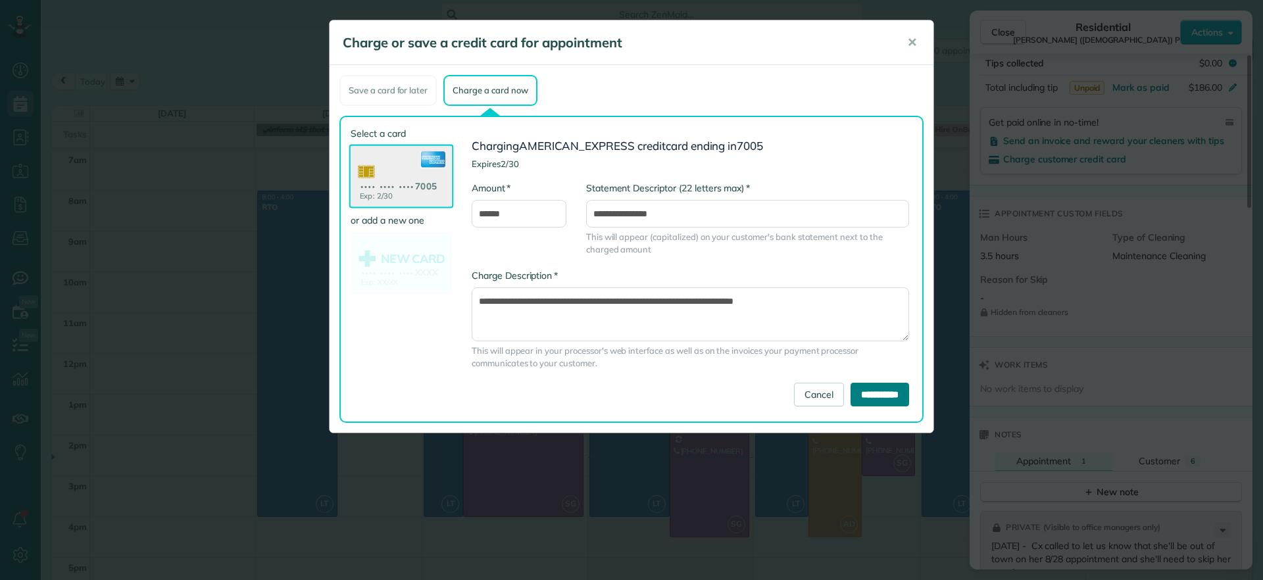
click at [870, 402] on input "**********" at bounding box center [880, 395] width 59 height 24
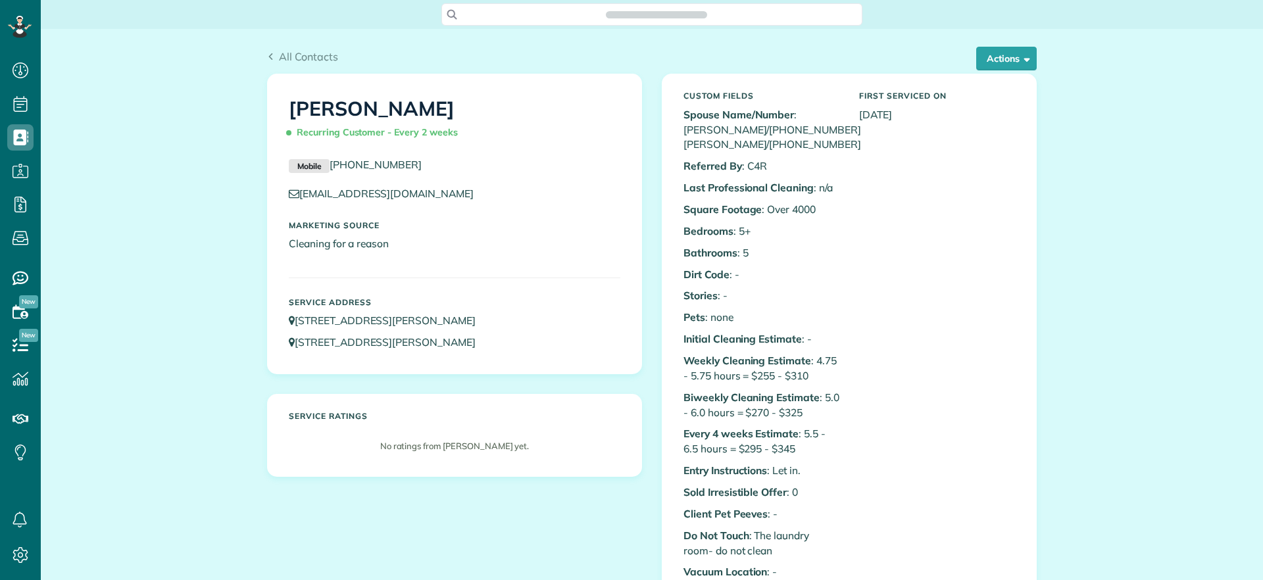
scroll to position [6, 6]
click at [1020, 55] on span "button" at bounding box center [1025, 58] width 10 height 10
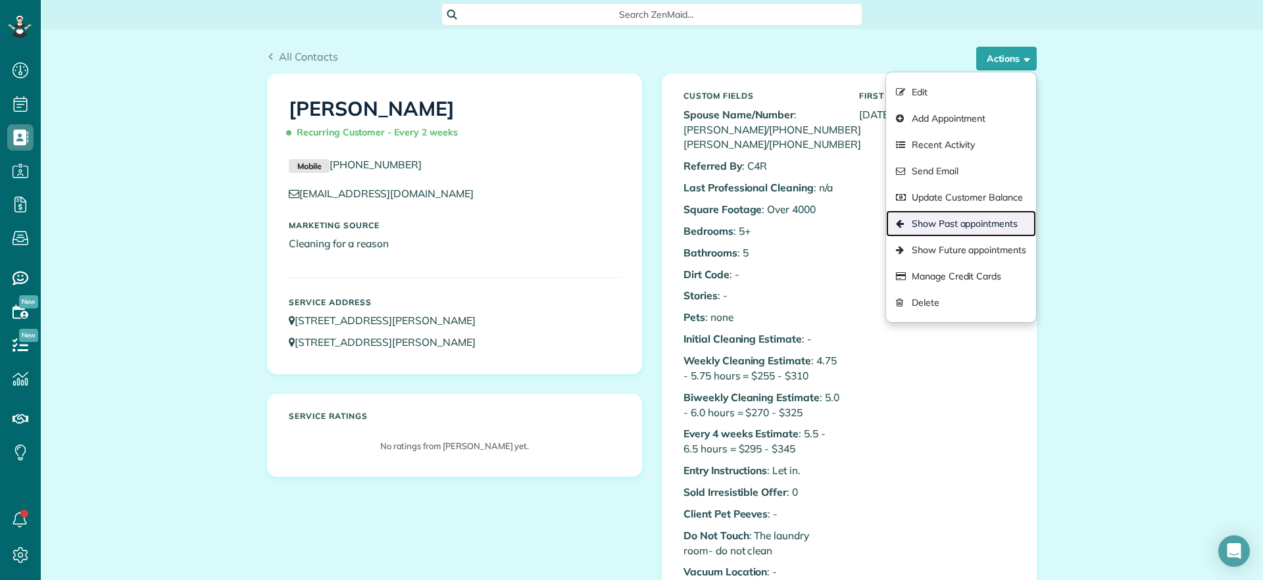
click at [968, 216] on link "Show Past appointments" at bounding box center [961, 224] width 150 height 26
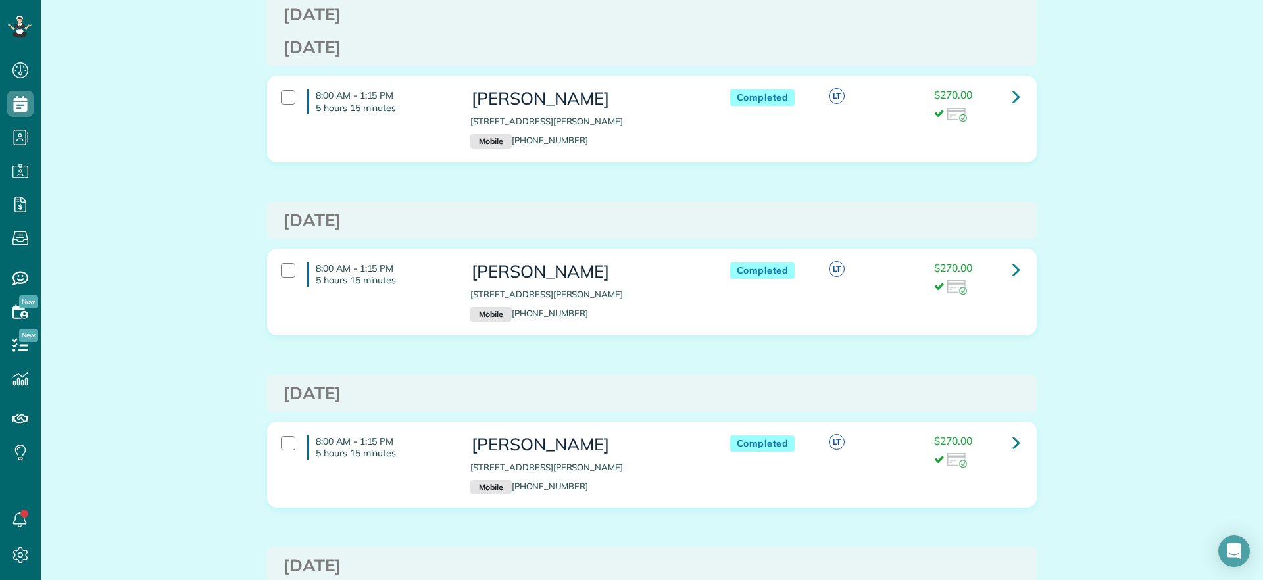
scroll to position [247, 0]
